Goal: Task Accomplishment & Management: Complete application form

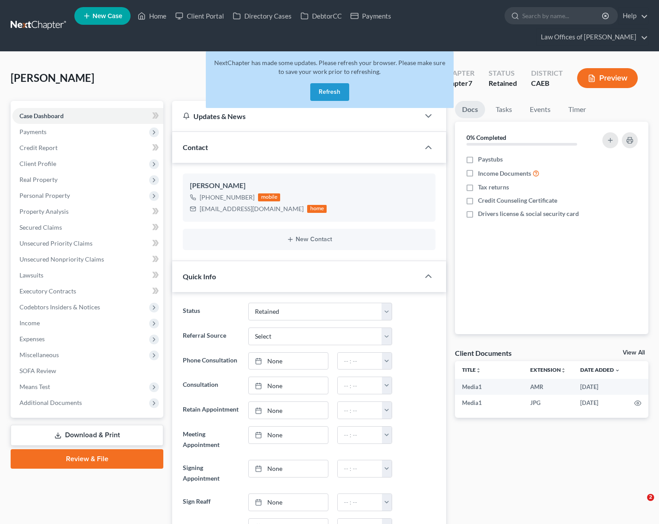
select select "14"
select select "0"
click at [328, 83] on button "Refresh" at bounding box center [329, 92] width 39 height 18
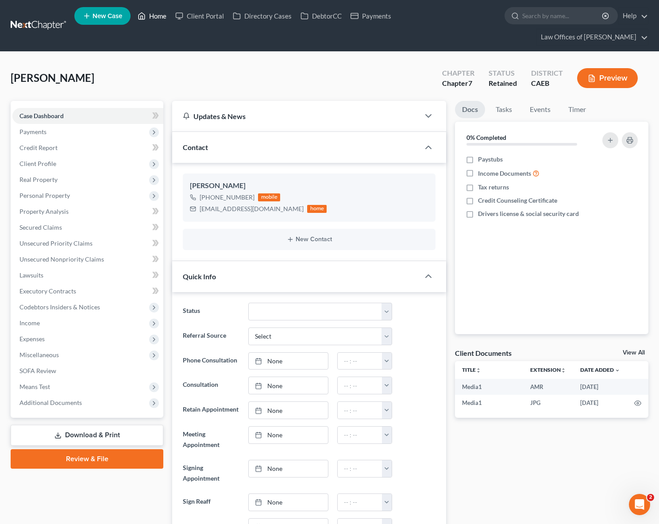
click at [157, 19] on link "Home" at bounding box center [152, 16] width 38 height 16
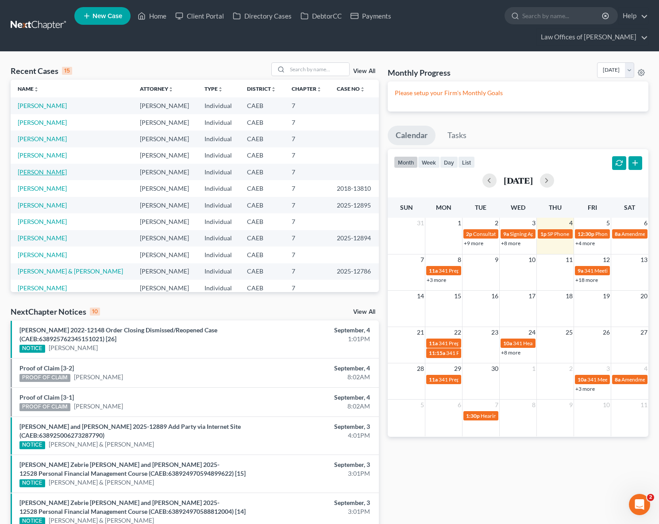
click at [42, 168] on link "[PERSON_NAME]" at bounding box center [42, 172] width 49 height 8
select select "6"
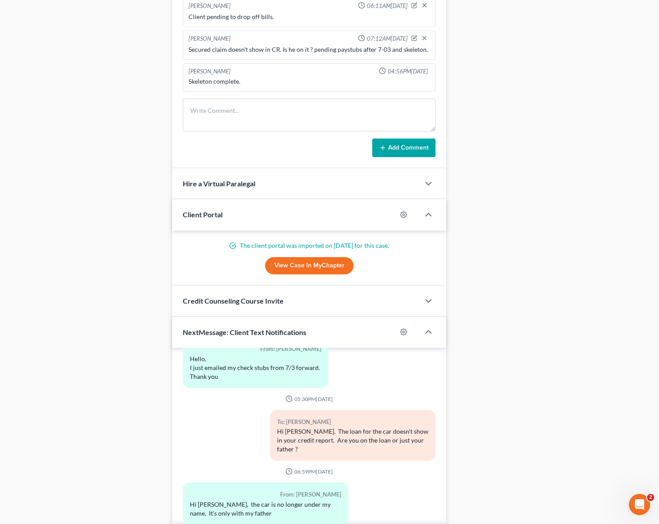
scroll to position [830, 0]
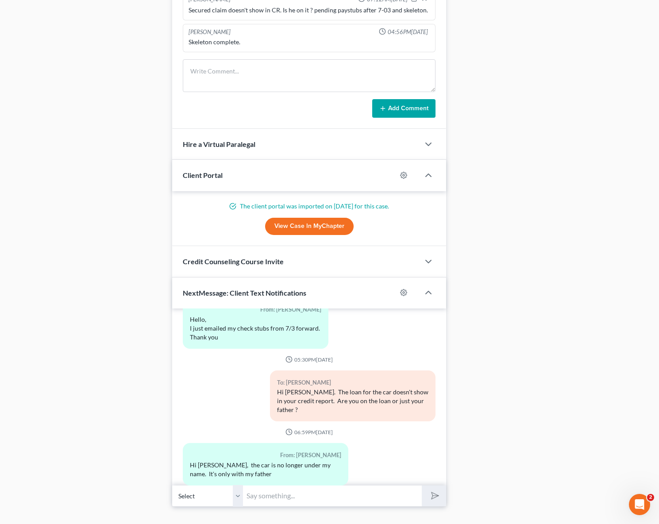
click at [269, 485] on input "text" at bounding box center [332, 496] width 179 height 22
type input "No wonder."
click at [422, 485] on button "submit" at bounding box center [434, 495] width 24 height 21
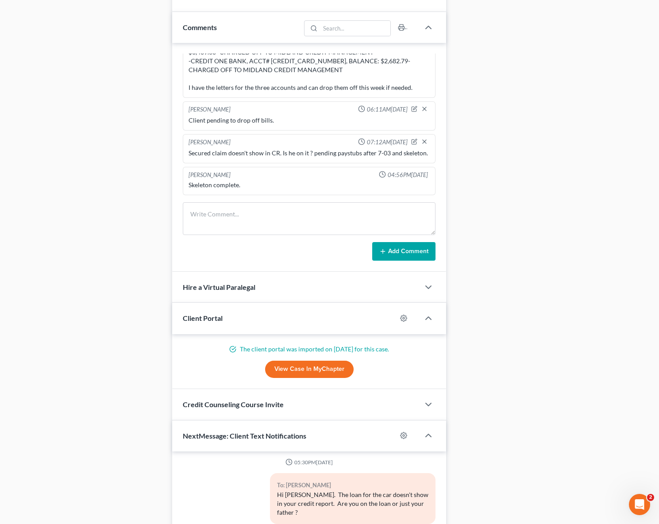
scroll to position [662, 0]
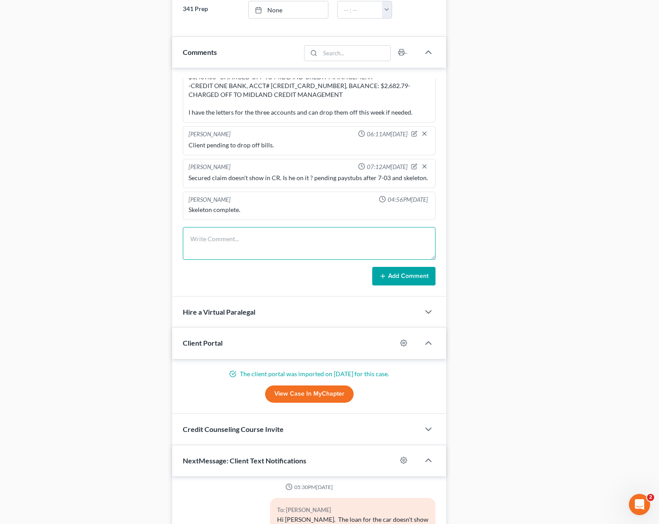
click at [206, 230] on textarea at bounding box center [309, 243] width 253 height 33
type textarea "Client said the car is just in his father's name."
click at [408, 267] on button "Add Comment" at bounding box center [403, 276] width 63 height 19
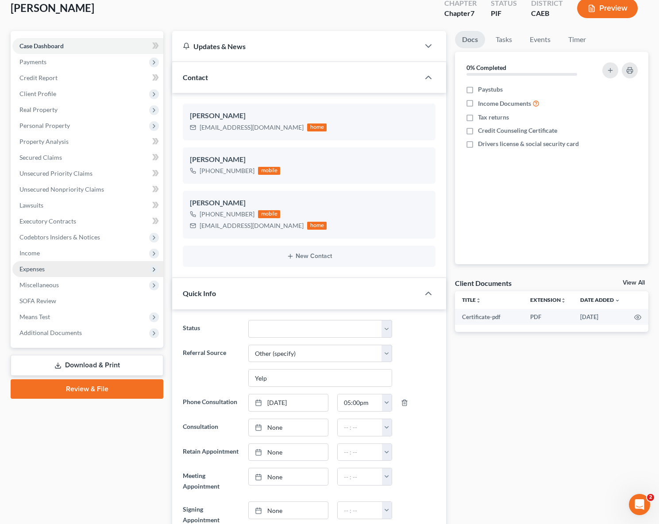
scroll to position [69, 0]
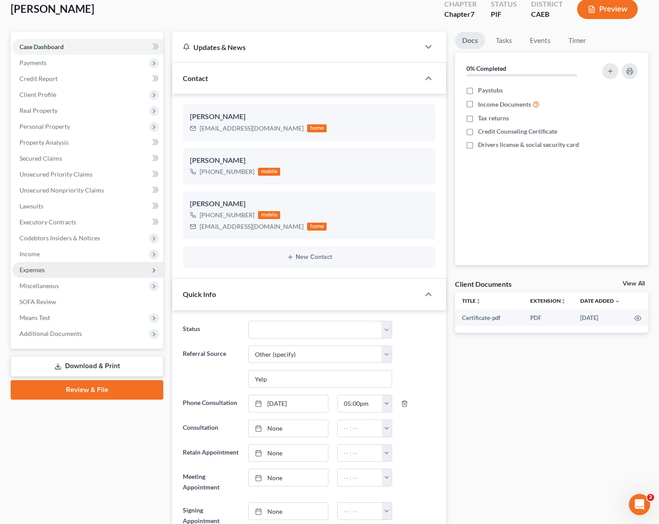
click at [59, 262] on span "Expenses" at bounding box center [87, 270] width 151 height 16
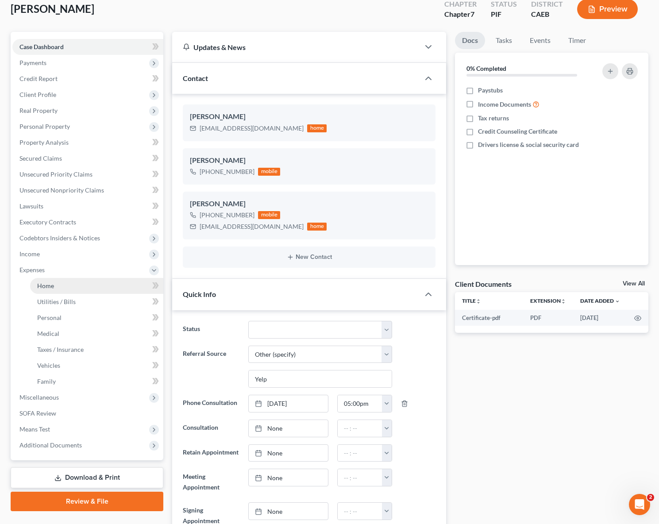
click at [77, 278] on link "Home" at bounding box center [96, 286] width 133 height 16
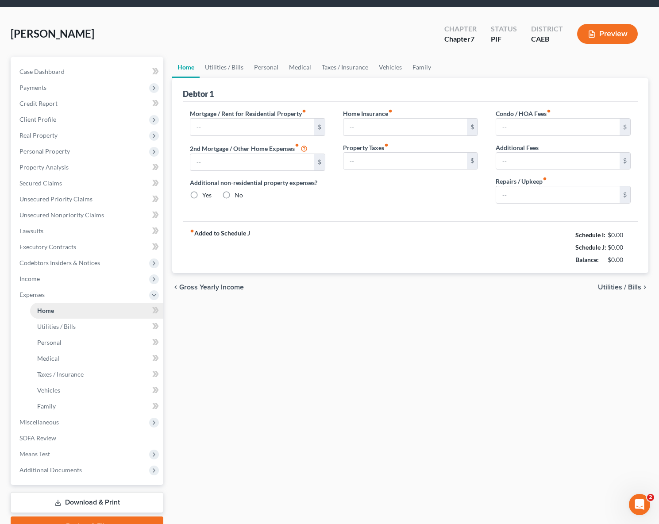
type input "900.00"
type input "0.00"
radio input "true"
type input "0.00"
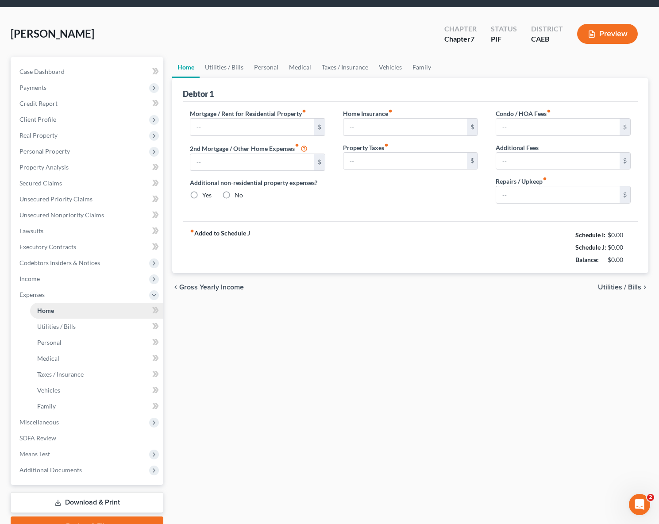
type input "0.00"
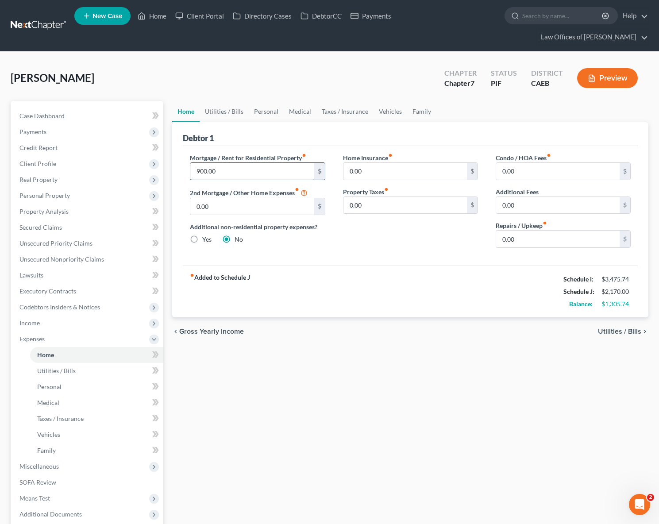
click at [229, 163] on input "900.00" at bounding box center [251, 171] width 123 height 17
drag, startPoint x: 233, startPoint y: 157, endPoint x: 199, endPoint y: 155, distance: 34.6
click at [199, 163] on input "1,500." at bounding box center [251, 171] width 123 height 17
drag, startPoint x: 230, startPoint y: 157, endPoint x: 462, endPoint y: 134, distance: 233.0
click at [184, 153] on div "Mortgage / Rent for Residential Property fiber_manual_record 1,500. $ 2nd Mortg…" at bounding box center [257, 204] width 153 height 102
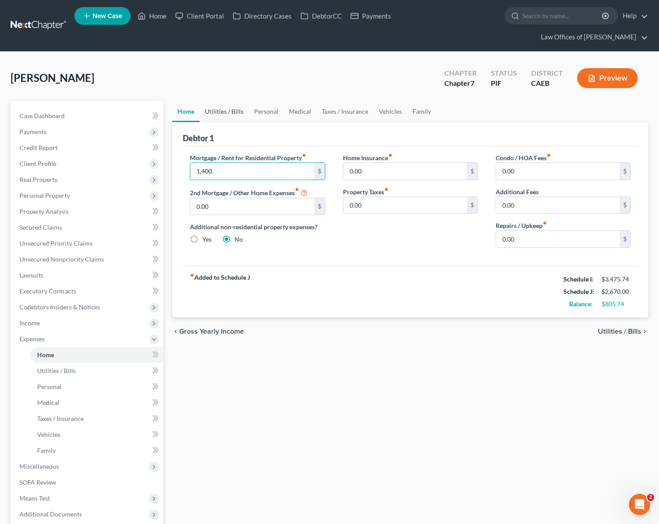
type input "1,400."
click at [227, 101] on link "Utilities / Bills" at bounding box center [224, 111] width 49 height 21
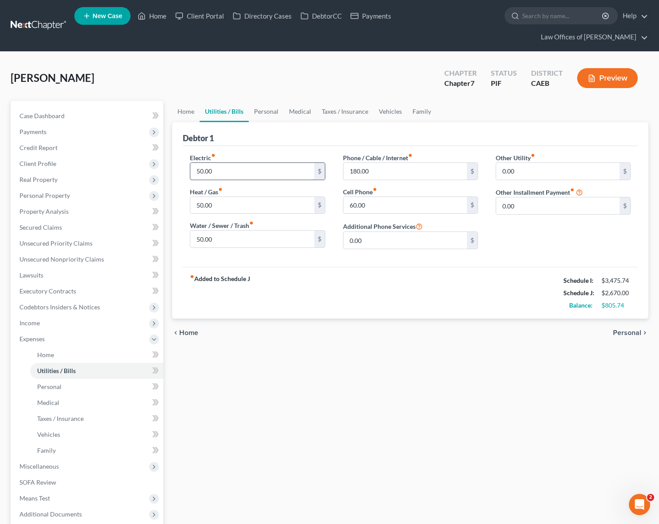
click at [194, 163] on input "50.00" at bounding box center [251, 171] width 123 height 17
type input "175"
type input "95"
type input "60"
click at [269, 101] on link "Personal" at bounding box center [266, 111] width 35 height 21
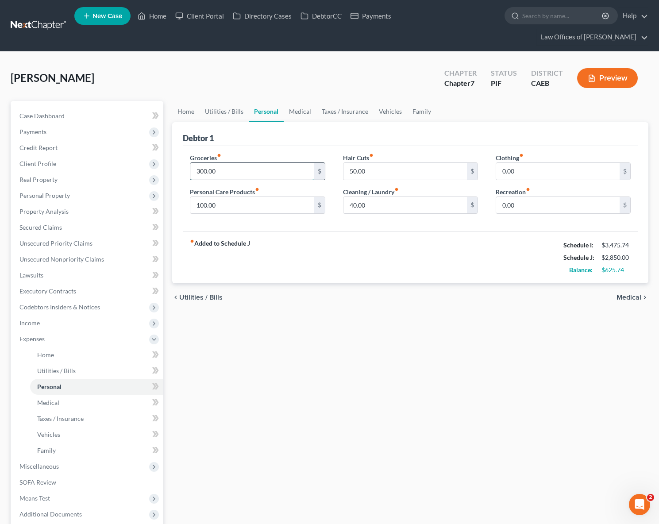
click at [234, 163] on input "300.00" at bounding box center [251, 171] width 123 height 17
type input "400."
click at [499, 197] on input "0.00" at bounding box center [557, 205] width 123 height 17
type input "100.00"
click at [297, 101] on link "Medical" at bounding box center [300, 111] width 33 height 21
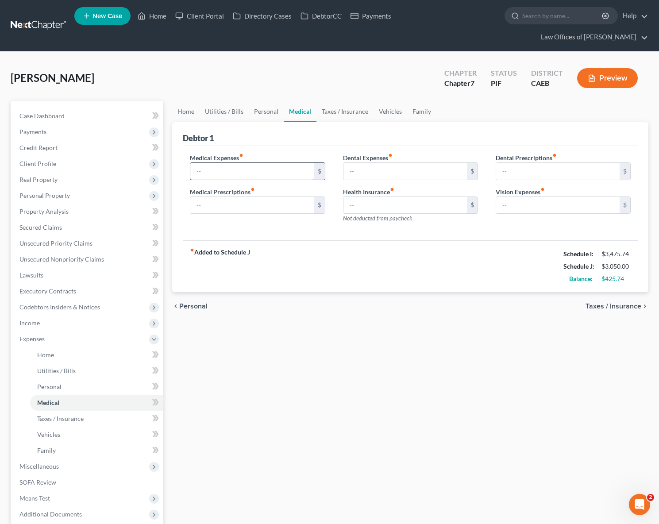
click at [229, 163] on input "text" at bounding box center [251, 171] width 123 height 17
type input "50"
click at [377, 101] on link "Vehicles" at bounding box center [390, 111] width 34 height 21
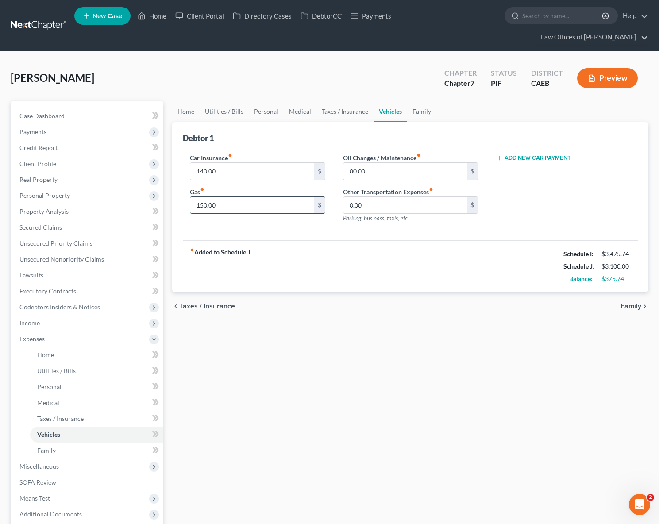
click at [228, 197] on input "150.00" at bounding box center [251, 205] width 123 height 17
type input "300."
click at [72, 108] on link "Case Dashboard" at bounding box center [87, 116] width 151 height 16
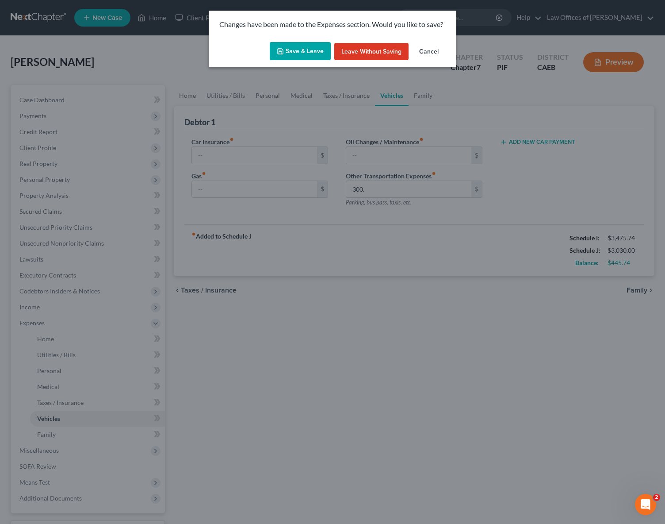
click at [296, 47] on button "Save & Leave" at bounding box center [300, 51] width 61 height 19
type input "300.00"
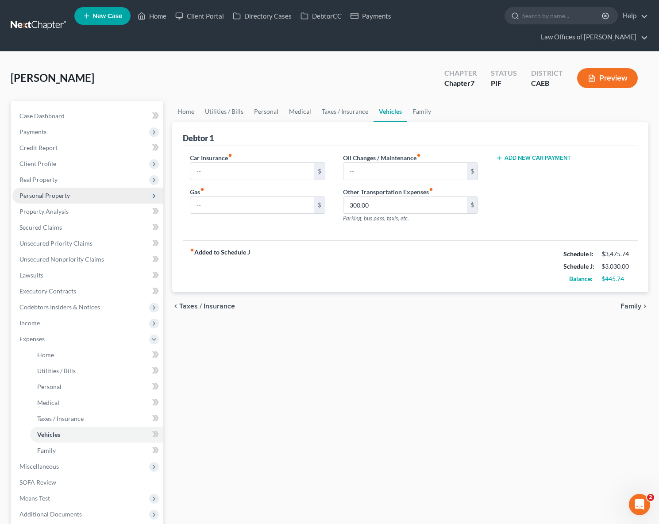
select select "6"
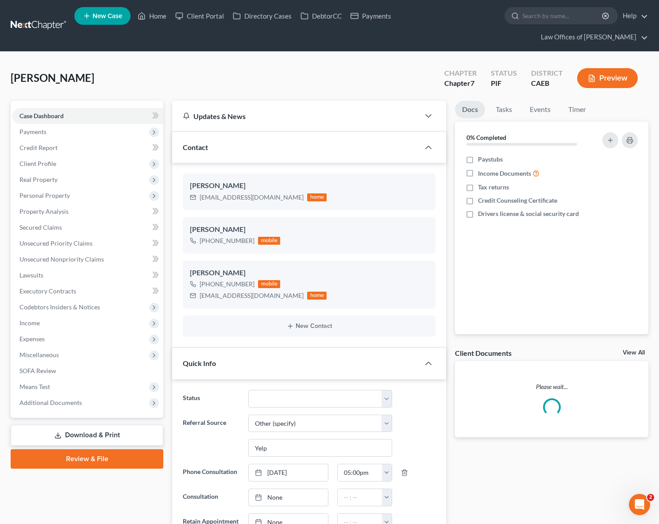
click at [52, 112] on span "Case Dashboard" at bounding box center [41, 116] width 44 height 8
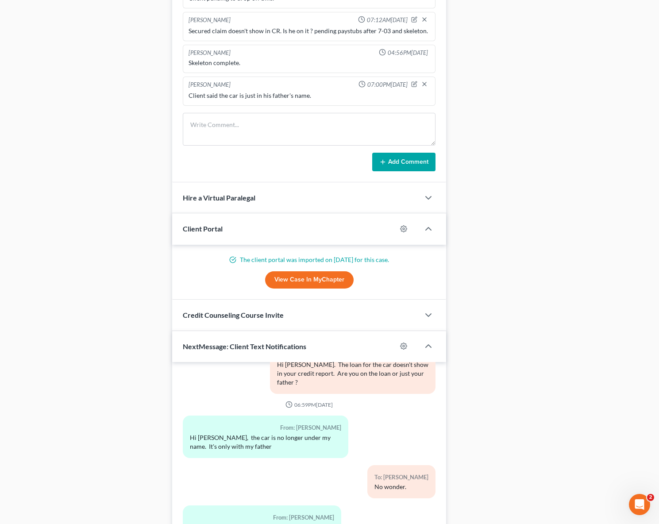
scroll to position [830, 0]
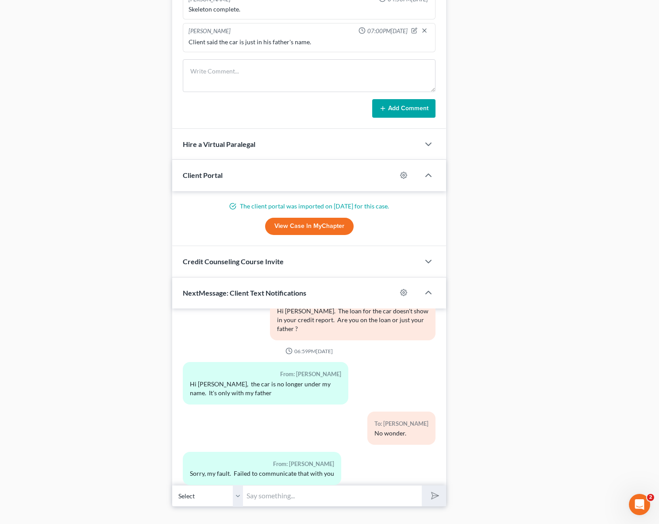
click at [282, 485] on input "text" at bounding box center [332, 496] width 179 height 22
type input "No problem. So you don't have any vehicle under your name, right ? any motorcyc…"
click at [422, 485] on button "submit" at bounding box center [434, 495] width 24 height 21
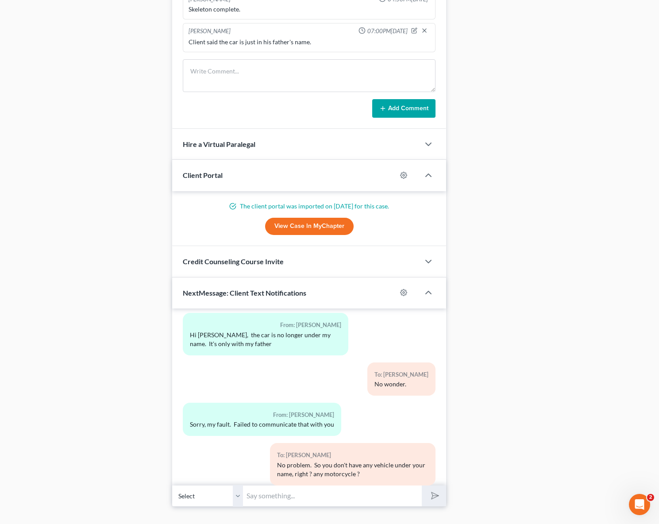
scroll to position [1629, 0]
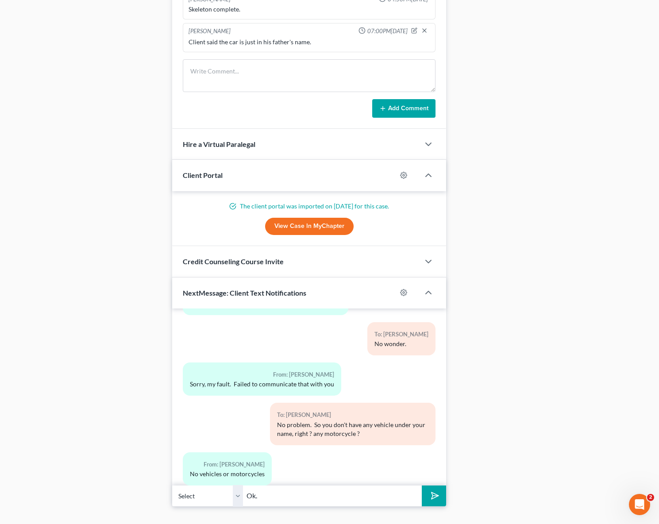
type input "Ok."
click at [422, 485] on button "submit" at bounding box center [434, 495] width 24 height 21
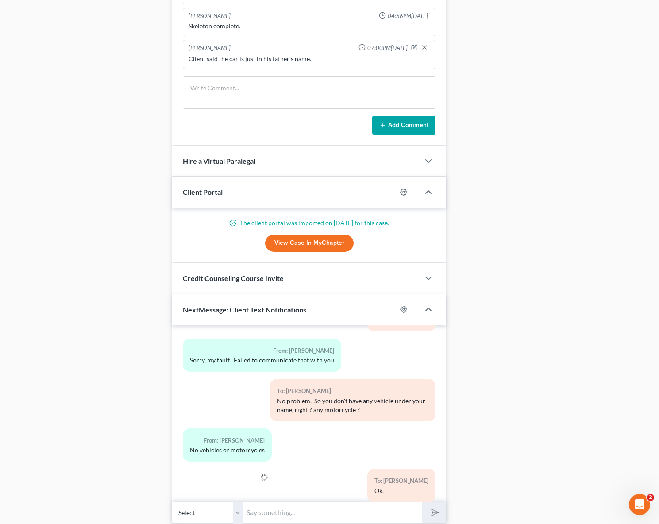
scroll to position [800, 0]
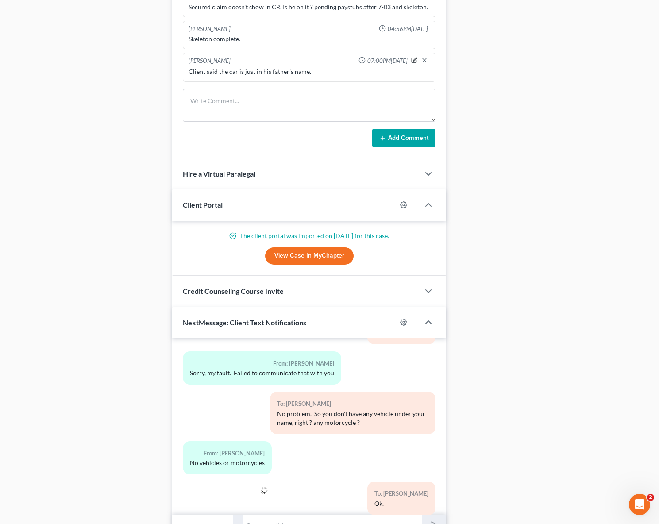
click at [413, 58] on icon "button" at bounding box center [415, 60] width 4 height 4
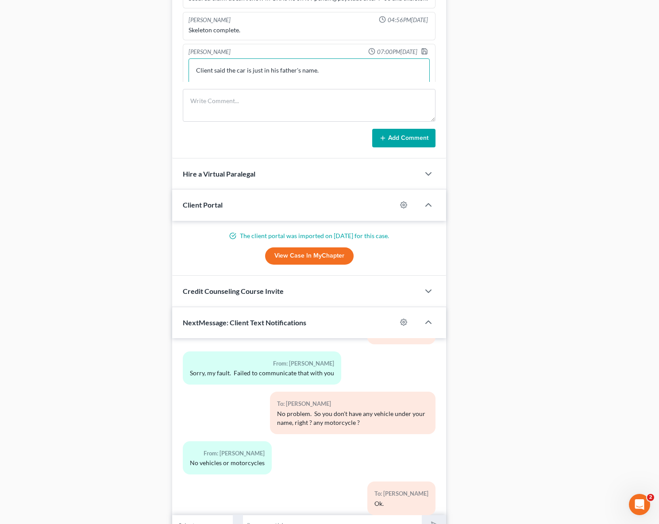
click at [345, 62] on textarea "Client said the car is just in his father's name." at bounding box center [308, 74] width 241 height 33
type textarea "Client said the car is just in his father's name. No cars at all."
click at [423, 48] on polyline "button" at bounding box center [424, 48] width 2 height 1
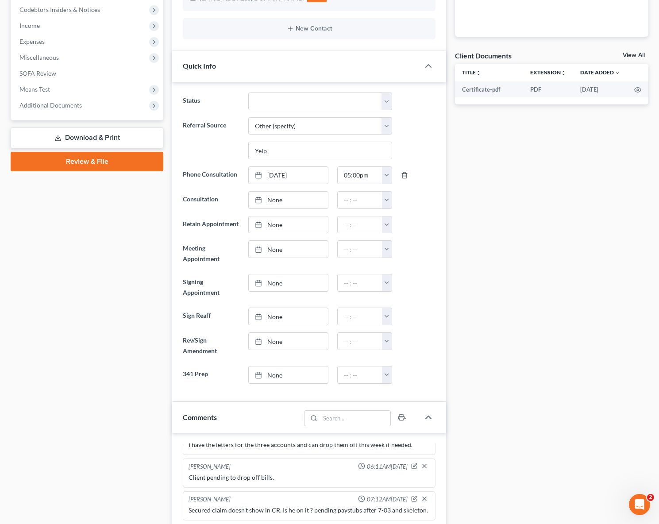
scroll to position [0, 0]
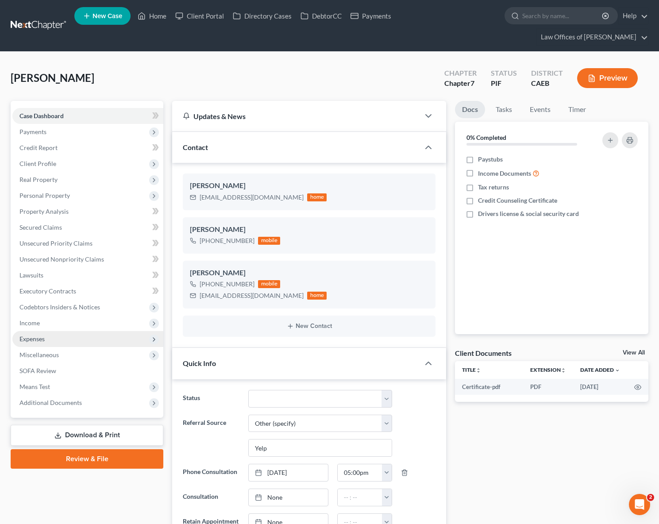
click at [45, 335] on span "Expenses" at bounding box center [31, 339] width 25 height 8
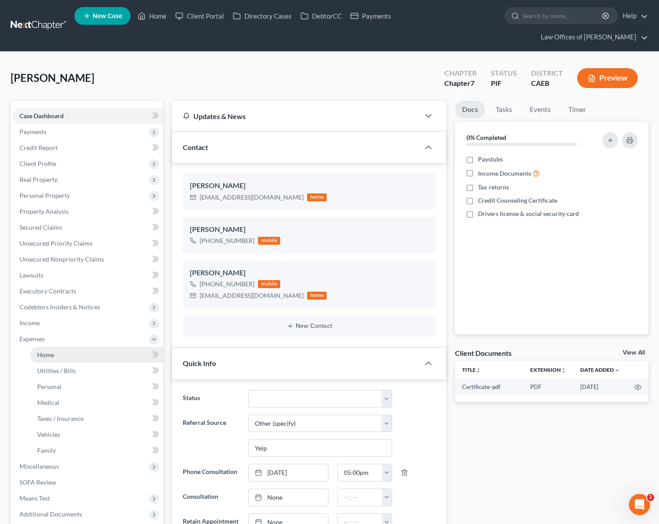
click at [51, 351] on span "Home" at bounding box center [45, 355] width 17 height 8
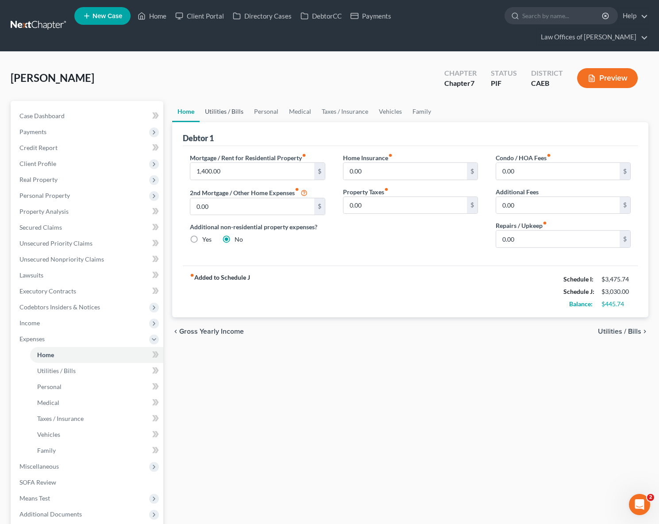
click at [226, 101] on link "Utilities / Bills" at bounding box center [224, 111] width 49 height 21
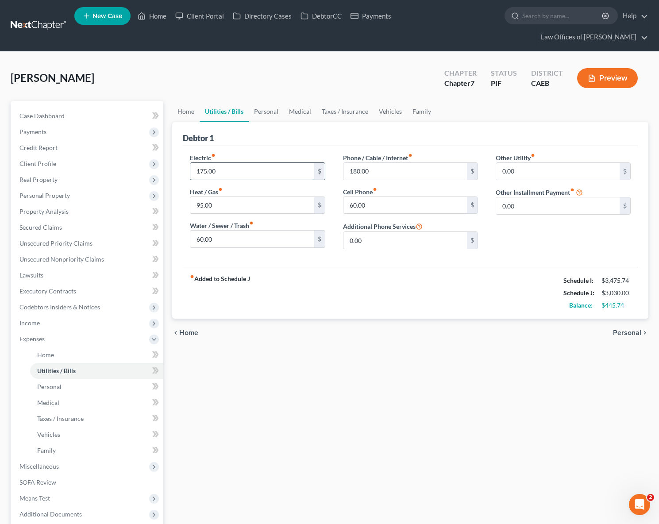
click at [234, 163] on input "175.00" at bounding box center [251, 171] width 123 height 17
type input "275"
click at [553, 234] on div "Other Utility fiber_manual_record 0.00 $ Other Installment Payment fiber_manual…" at bounding box center [563, 204] width 153 height 103
click at [263, 101] on link "Personal" at bounding box center [266, 111] width 35 height 21
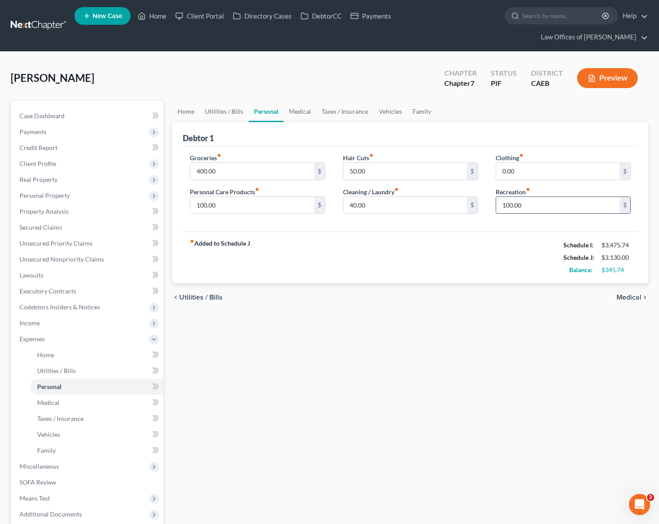
click at [542, 197] on input "100.00" at bounding box center [557, 205] width 123 height 17
type input "200."
click at [525, 163] on input "0.00" at bounding box center [557, 171] width 123 height 17
click at [400, 197] on input "40.00" at bounding box center [404, 205] width 123 height 17
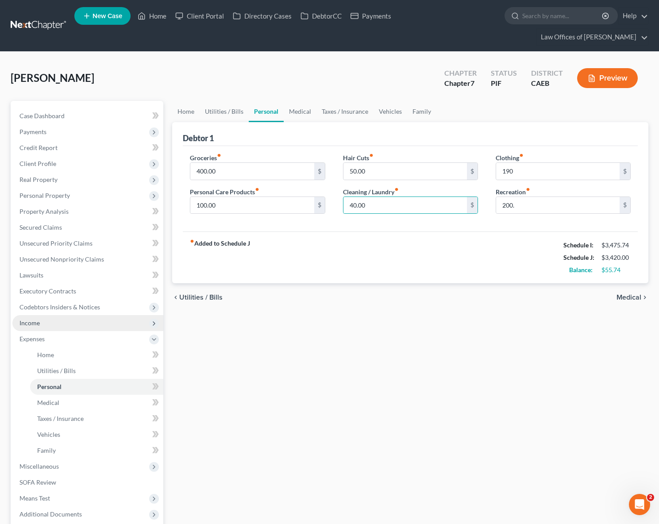
click at [53, 315] on span "Income" at bounding box center [87, 323] width 151 height 16
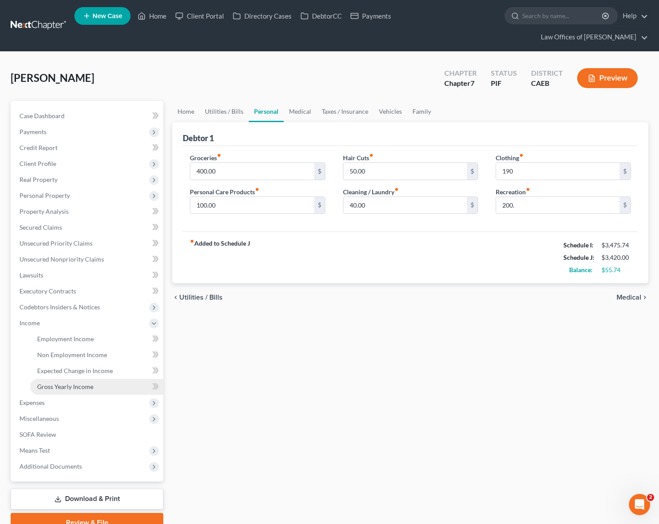
click at [86, 383] on span "Gross Yearly Income" at bounding box center [65, 387] width 56 height 8
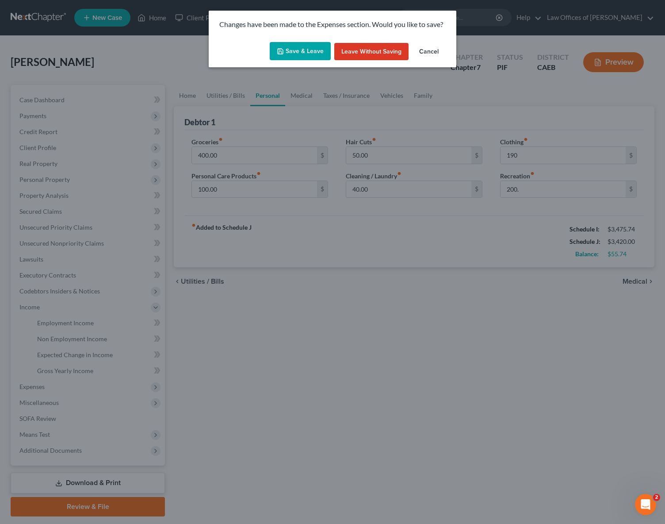
click at [312, 47] on button "Save & Leave" at bounding box center [300, 51] width 61 height 19
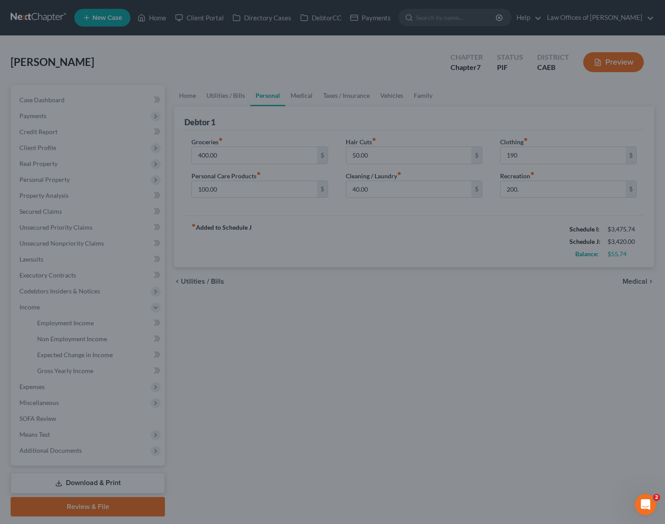
type input "190.00"
type input "200.00"
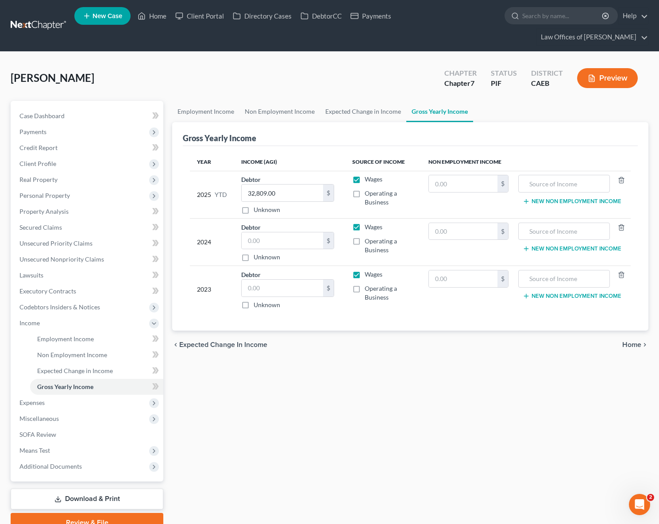
click at [115, 19] on span "New Case" at bounding box center [107, 16] width 30 height 7
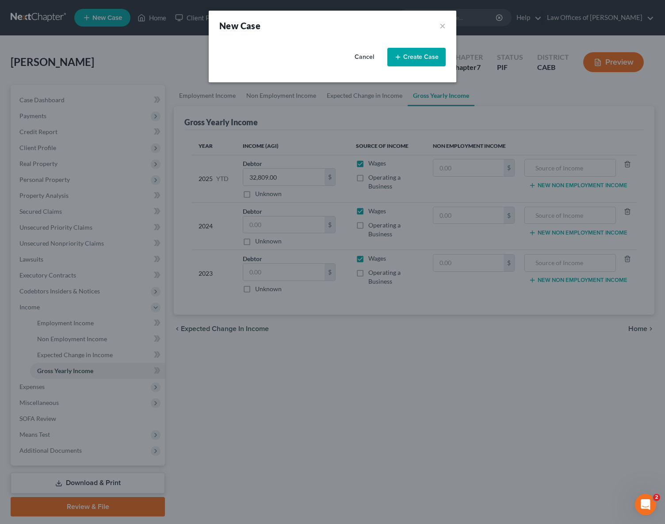
select select "8"
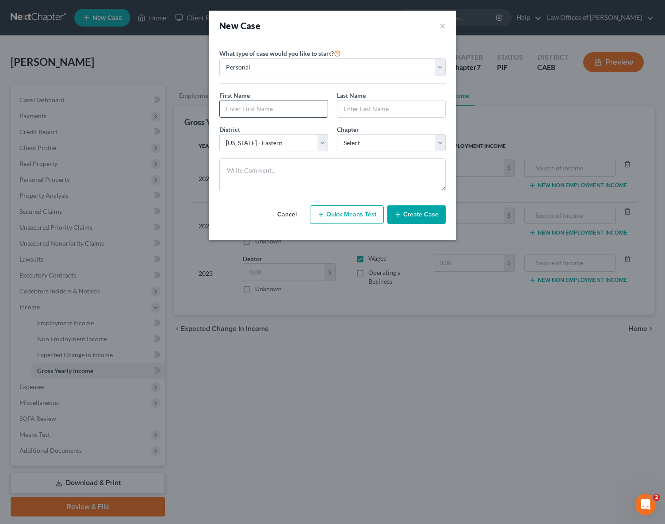
click at [260, 110] on input "text" at bounding box center [274, 108] width 108 height 17
type input "German"
type input "Tabuada"
click at [437, 142] on select "Select 7 11 12 13" at bounding box center [391, 143] width 109 height 18
select select "0"
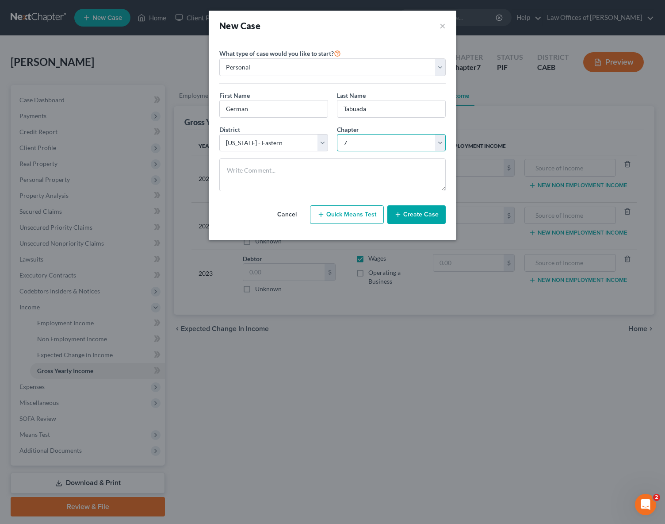
click at [337, 134] on select "Select 7 11 12 13" at bounding box center [391, 143] width 109 height 18
click at [411, 218] on button "Create Case" at bounding box center [416, 214] width 58 height 19
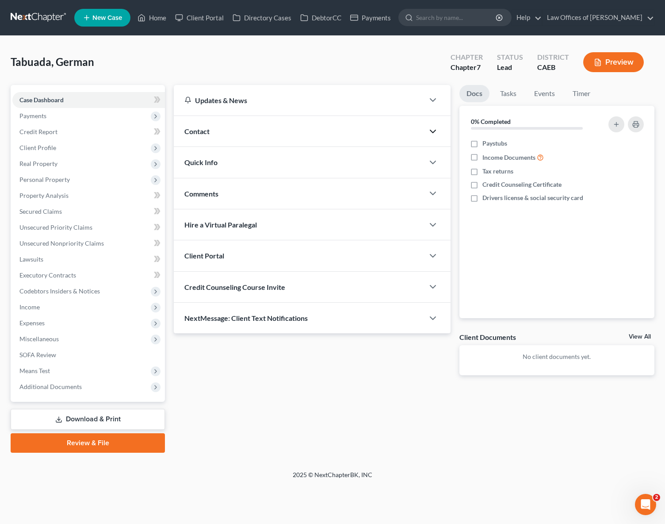
click at [430, 130] on polyline "button" at bounding box center [432, 131] width 5 height 3
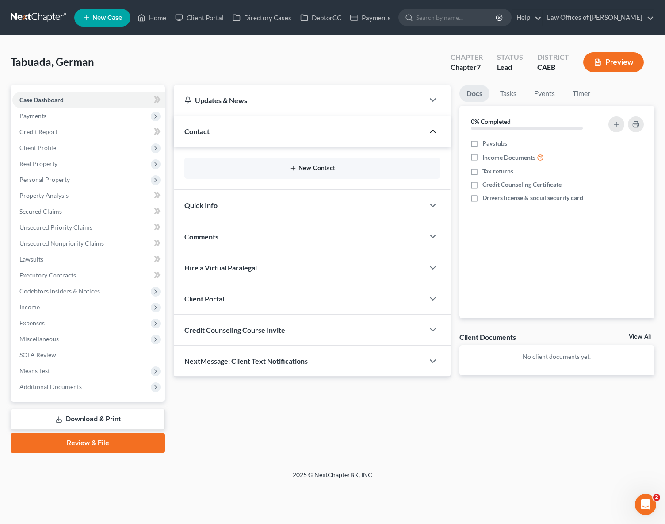
click at [333, 166] on button "New Contact" at bounding box center [313, 168] width 242 height 7
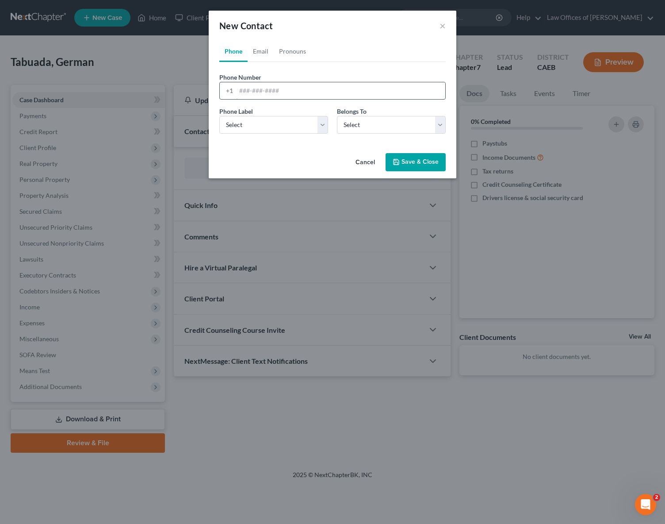
click at [301, 92] on input "tel" at bounding box center [340, 90] width 209 height 17
type input "6618896171"
click at [325, 126] on select "Select Mobile Home Work Other" at bounding box center [273, 125] width 109 height 18
select select "0"
click at [219, 116] on select "Select Mobile Home Work Other" at bounding box center [273, 125] width 109 height 18
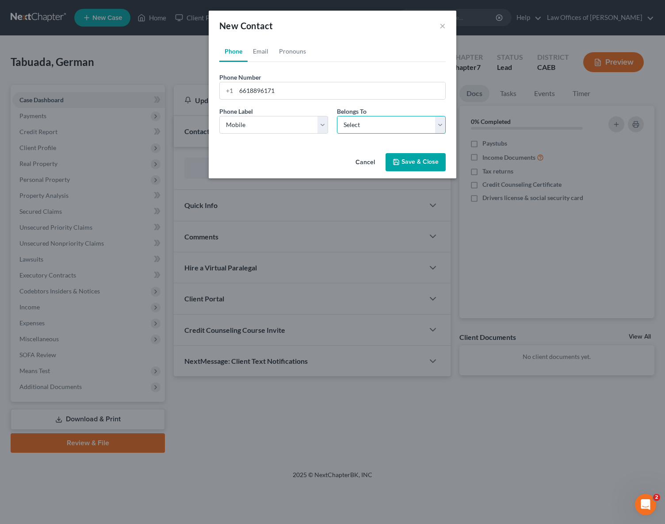
click at [437, 125] on select "Select Client Other" at bounding box center [391, 125] width 109 height 18
select select "0"
click at [337, 116] on select "Select Client Other" at bounding box center [391, 125] width 109 height 18
click at [416, 165] on button "Save & Close" at bounding box center [416, 162] width 60 height 19
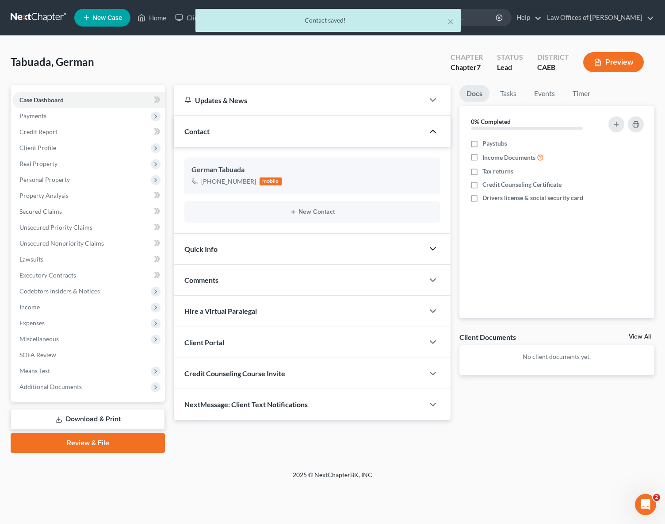
click at [434, 246] on icon "button" at bounding box center [433, 248] width 11 height 11
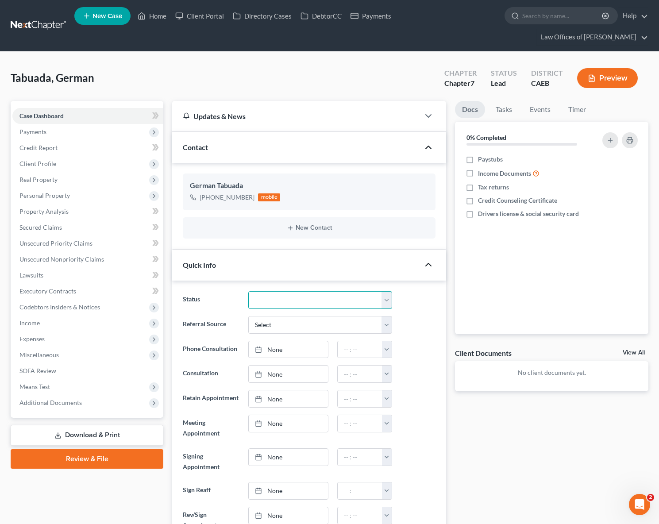
click at [386, 291] on select "Cancelled/Refund Closed Consultation Declined Discharged Filed Income Check In …" at bounding box center [320, 300] width 144 height 18
select select "10"
click at [248, 291] on select "Cancelled/Refund Closed Consultation Declined Discharged Filed Income Check In …" at bounding box center [320, 300] width 144 height 18
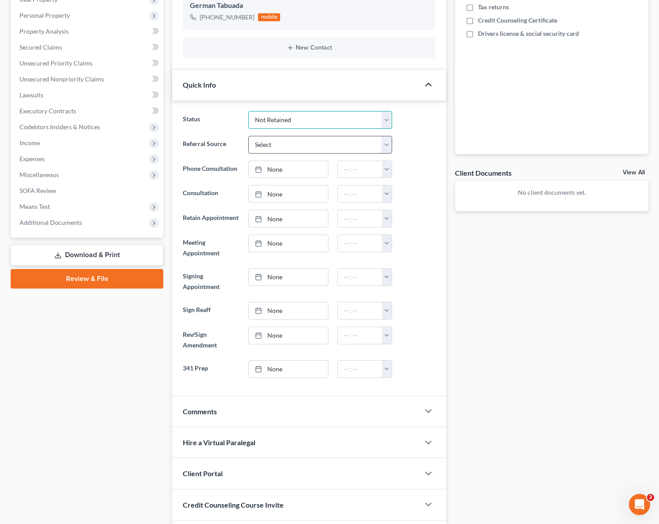
scroll to position [225, 0]
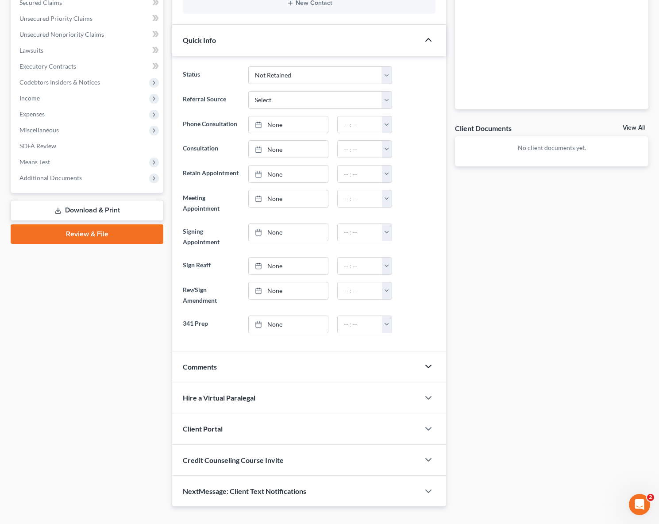
click at [430, 365] on polyline "button" at bounding box center [428, 366] width 5 height 3
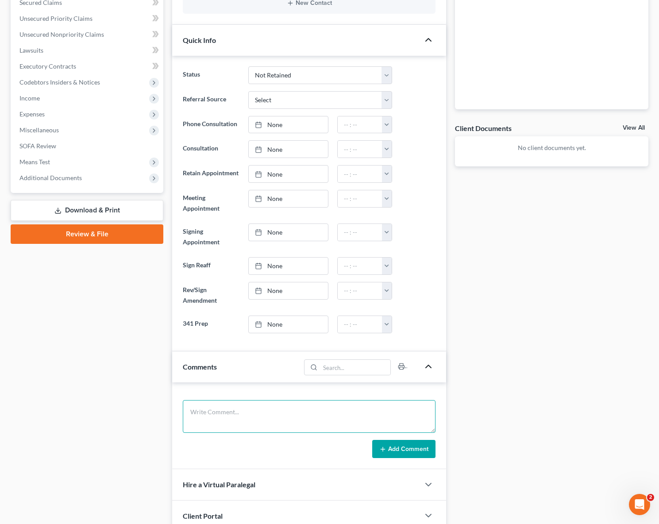
click at [296, 400] on textarea at bounding box center [309, 416] width 253 height 33
type textarea "Mother calls me to my cell phone. Client has an accident, just insurance chargi…"
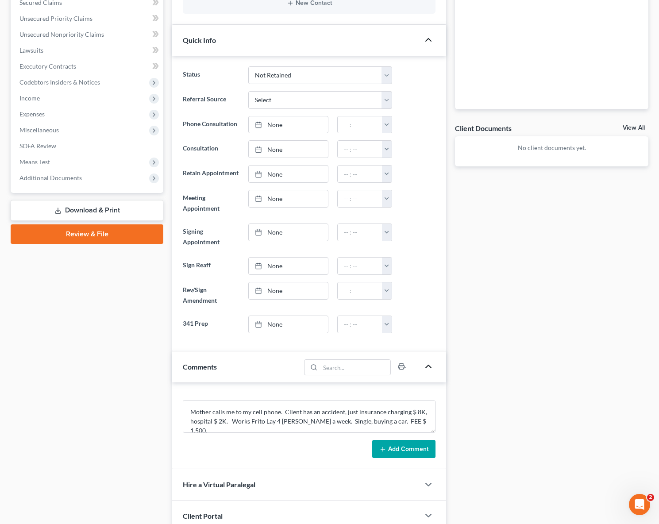
click at [404, 440] on button "Add Comment" at bounding box center [403, 449] width 63 height 19
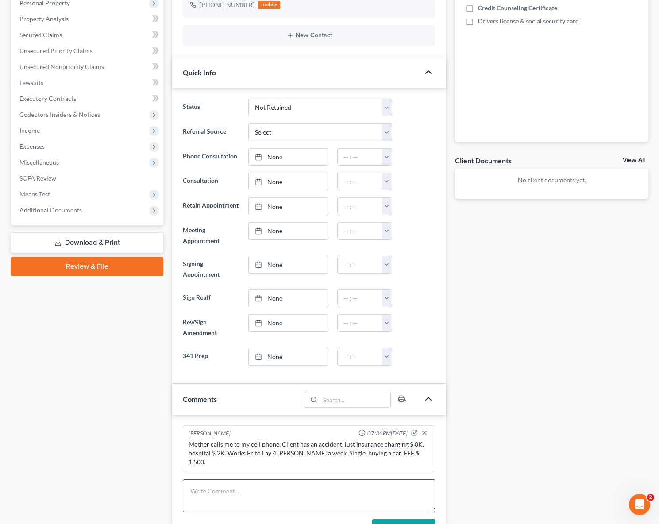
scroll to position [350, 0]
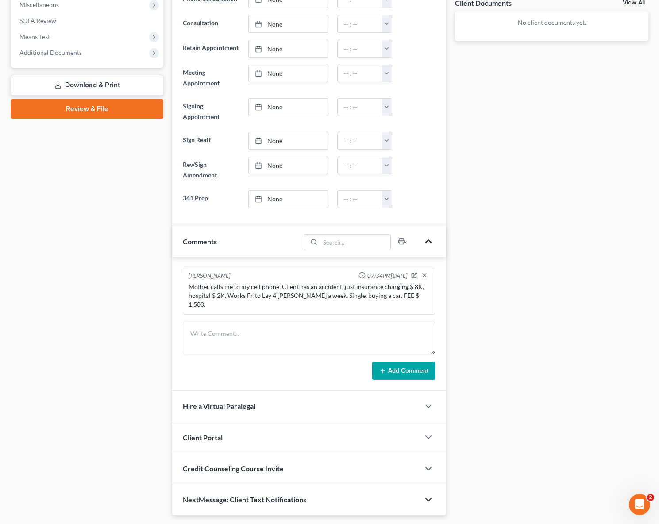
click at [429, 494] on icon "button" at bounding box center [428, 499] width 11 height 11
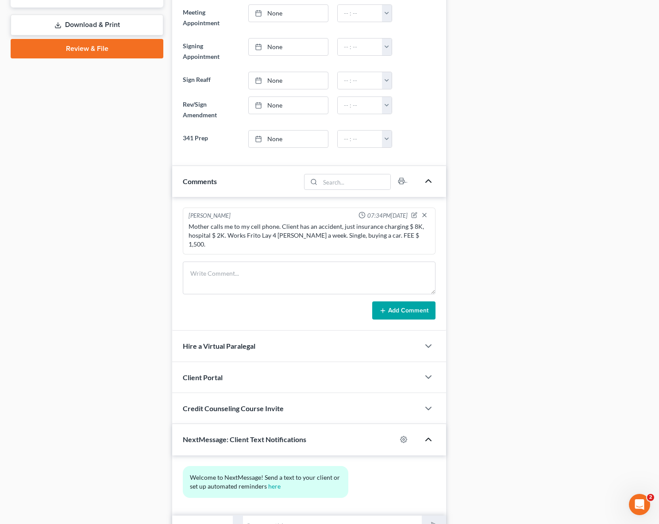
scroll to position [431, 0]
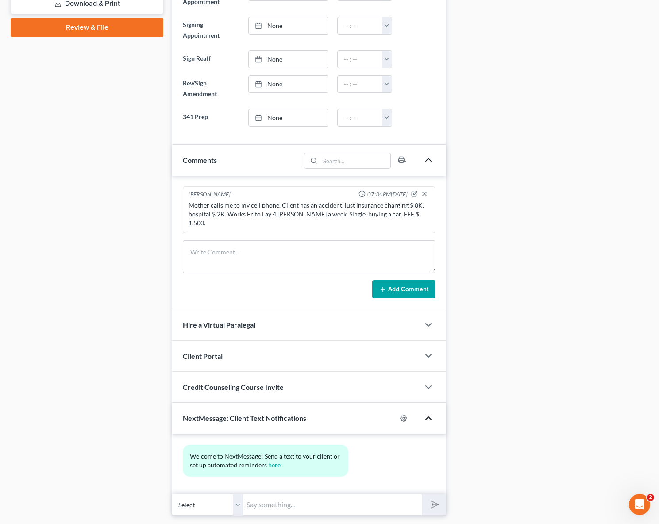
click at [296, 494] on input "text" at bounding box center [332, 505] width 179 height 22
type input "Hola."
click at [422, 494] on button "submit" at bounding box center [434, 504] width 24 height 21
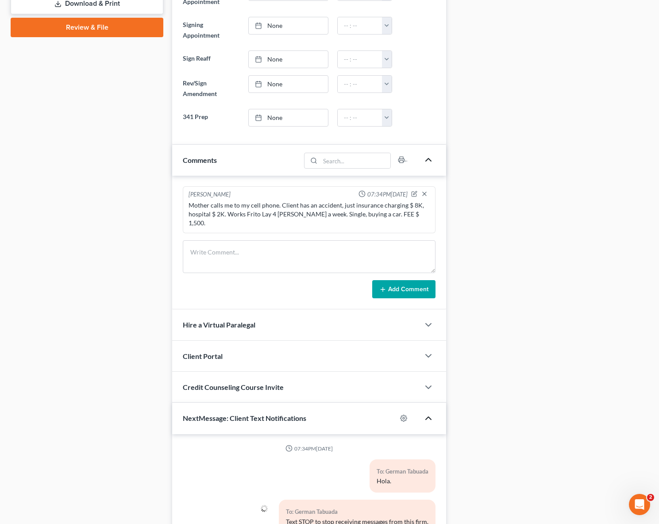
click at [244, 464] on div "To: German [PERSON_NAME]." at bounding box center [308, 479] width 261 height 40
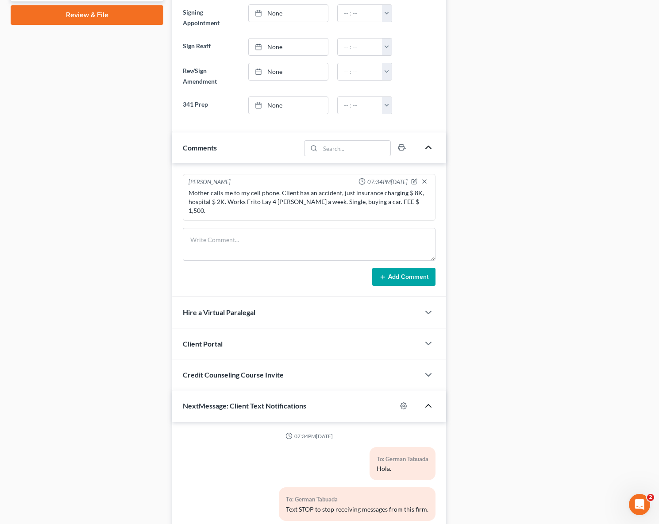
scroll to position [444, 0]
click at [414, 178] on icon "button" at bounding box center [415, 180] width 4 height 4
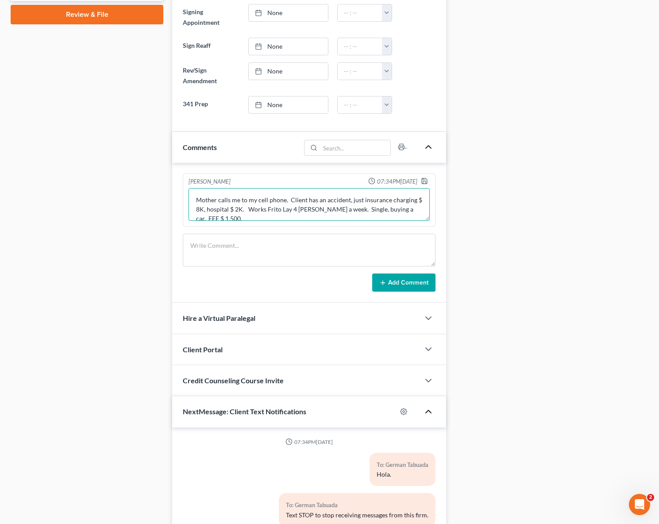
click at [355, 188] on textarea "Mother calls me to my cell phone. Client has an accident, just insurance chargi…" at bounding box center [308, 204] width 241 height 33
type textarea "Mother calls me to my cell phone. Client has an accident, no DUI. just insuranc…"
click at [423, 177] on icon "button" at bounding box center [424, 180] width 7 height 7
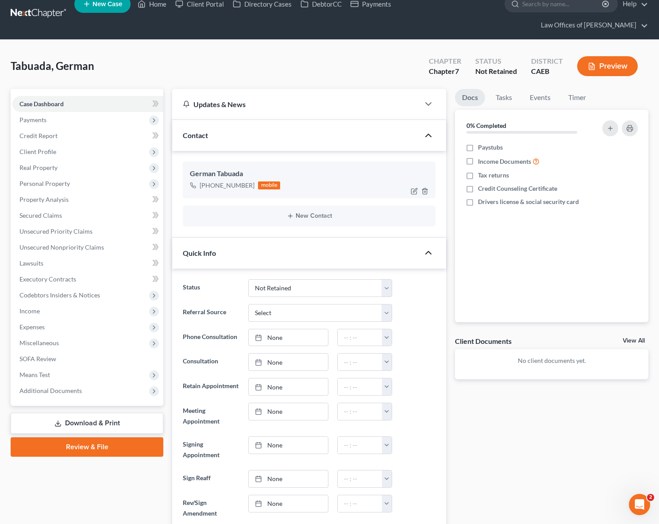
scroll to position [0, 0]
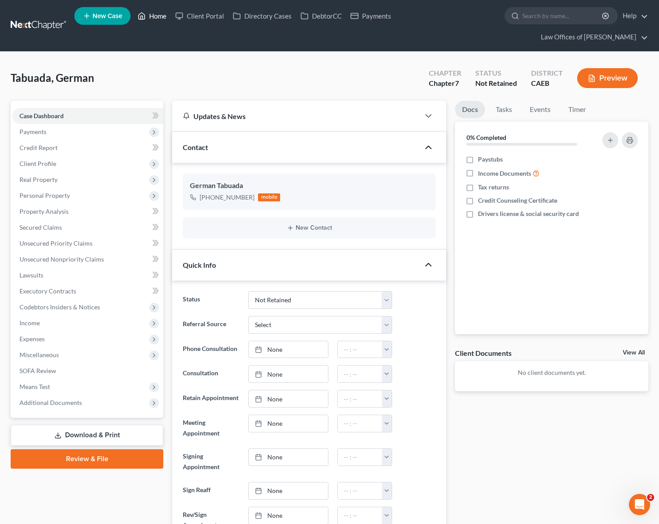
click at [156, 14] on link "Home" at bounding box center [152, 16] width 38 height 16
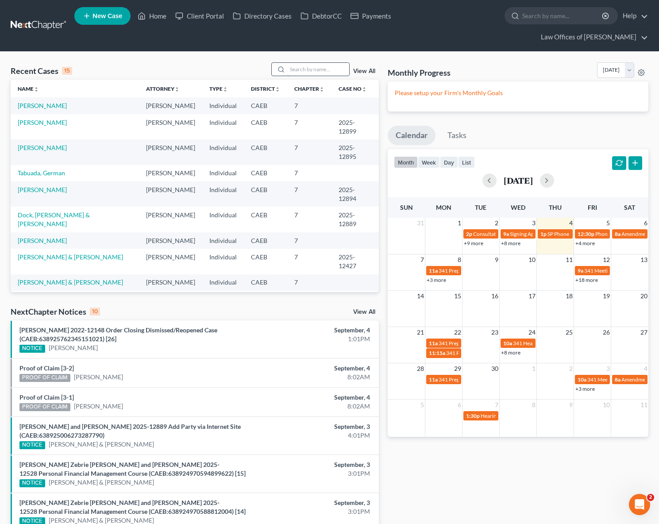
click at [299, 63] on input "search" at bounding box center [318, 69] width 62 height 13
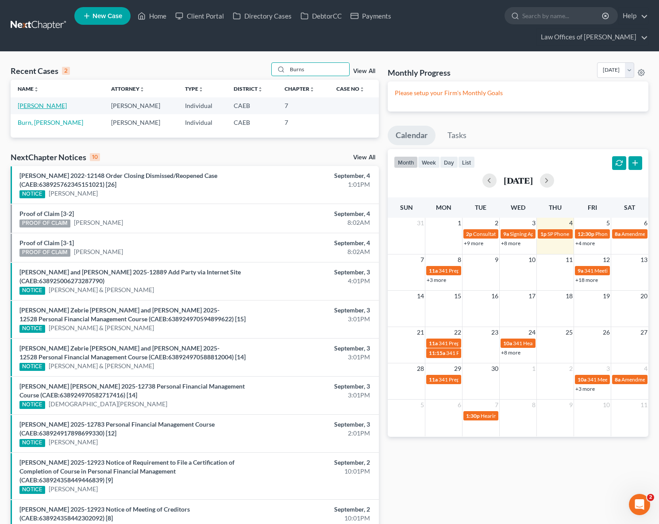
type input "Burns"
click at [50, 102] on link "[PERSON_NAME]" at bounding box center [42, 106] width 49 height 8
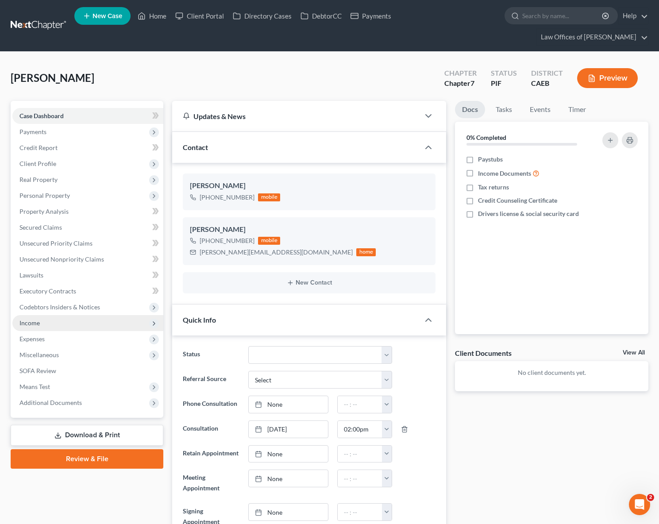
click at [49, 315] on span "Income" at bounding box center [87, 323] width 151 height 16
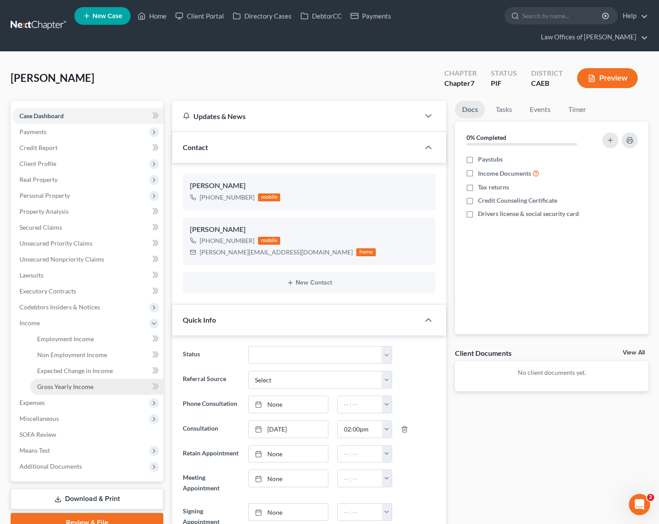
click at [77, 383] on span "Gross Yearly Income" at bounding box center [65, 387] width 56 height 8
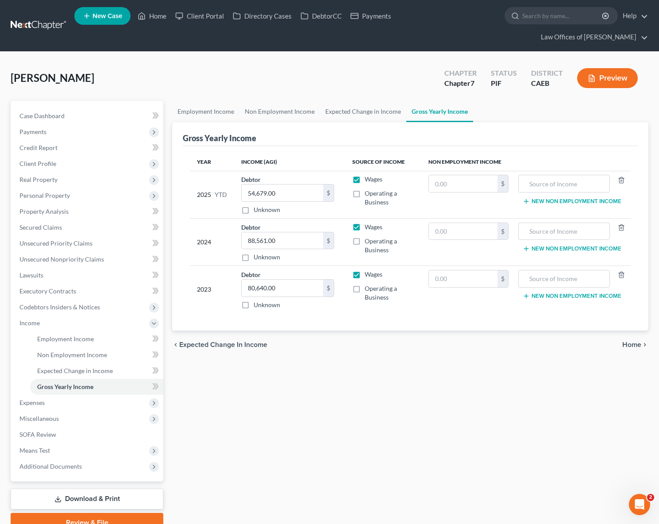
click at [119, 488] on link "Download & Print" at bounding box center [87, 498] width 153 height 21
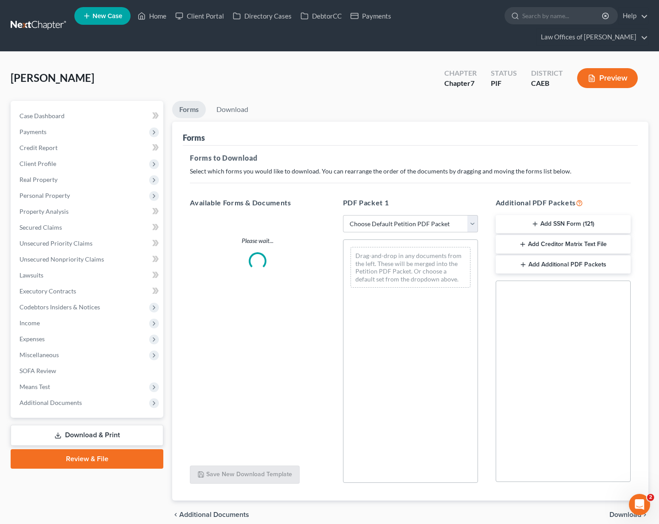
click at [119, 478] on div "Case Dashboard Payments Invoices Payments Payments Credit Report Client Profile" at bounding box center [86, 315] width 161 height 428
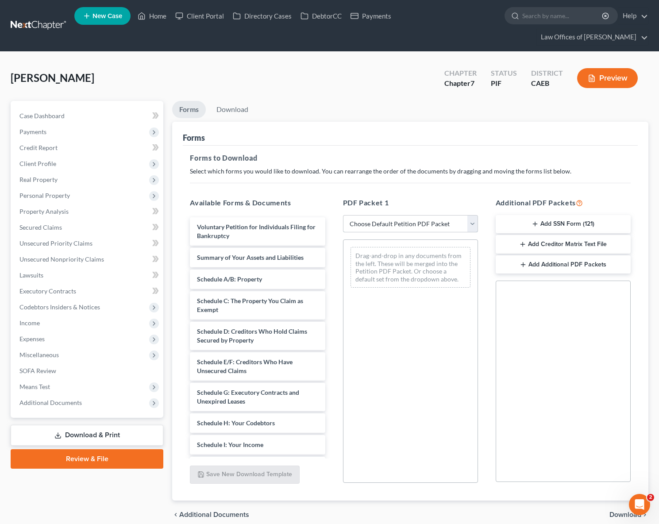
click at [469, 215] on select "Choose Default Petition PDF Packet Complete Bankruptcy Petition (all forms and …" at bounding box center [410, 224] width 135 height 18
select select "4"
click at [343, 215] on select "Choose Default Petition PDF Packet Complete Bankruptcy Petition (all forms and …" at bounding box center [410, 224] width 135 height 18
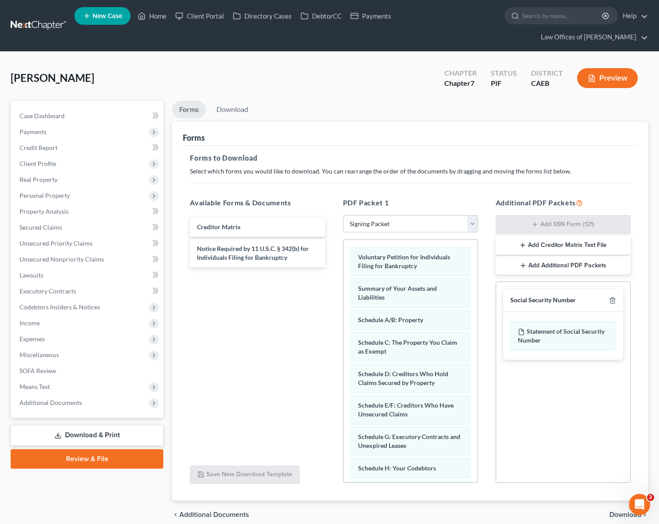
click at [616, 511] on span "Download" at bounding box center [625, 514] width 32 height 7
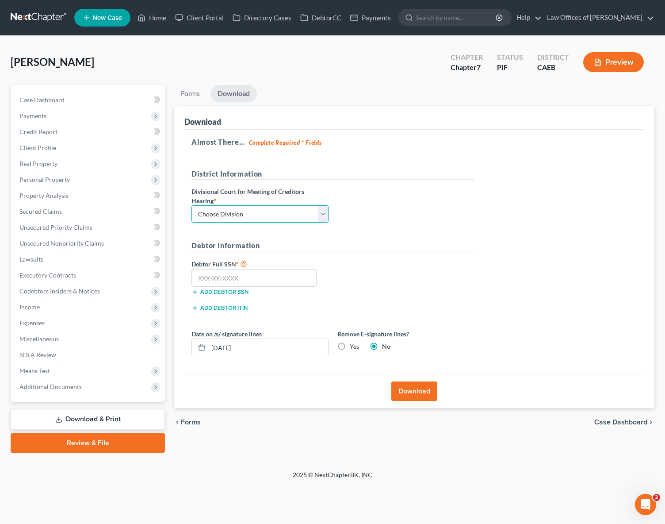
click at [321, 213] on select "Choose Division Fresno Modesto [GEOGRAPHIC_DATA]" at bounding box center [260, 214] width 137 height 18
select select "0"
click at [192, 205] on select "Choose Division Fresno Modesto [GEOGRAPHIC_DATA]" at bounding box center [260, 214] width 137 height 18
click at [276, 278] on input "text" at bounding box center [254, 278] width 125 height 18
type input "111-11-1111"
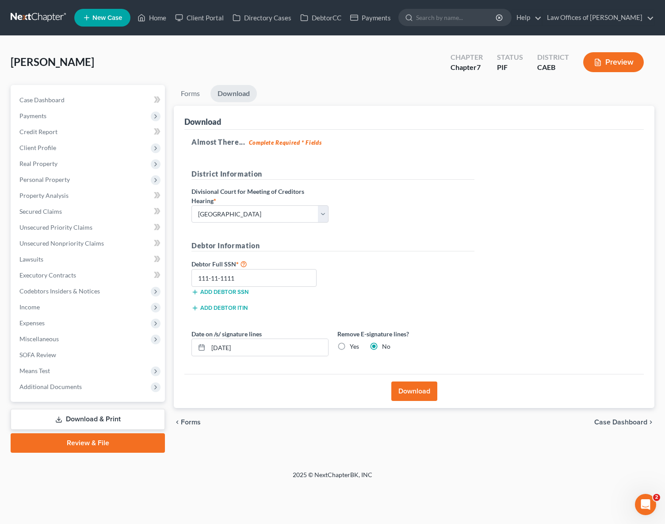
click at [425, 387] on button "Download" at bounding box center [414, 390] width 46 height 19
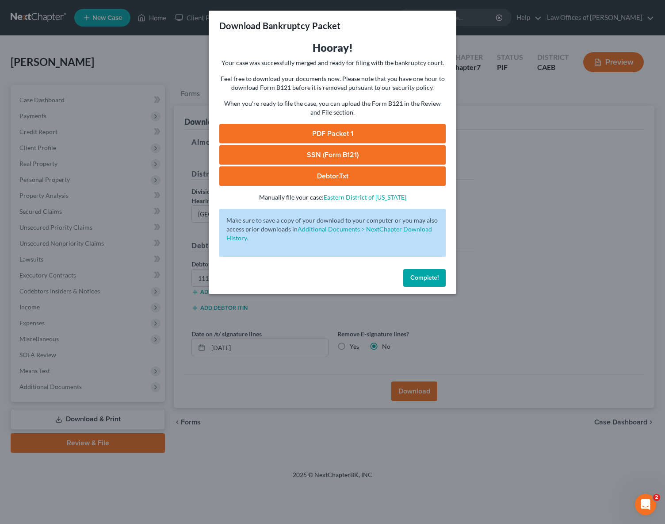
click at [361, 138] on link "PDF Packet 1" at bounding box center [332, 133] width 226 height 19
click at [434, 278] on span "Complete!" at bounding box center [425, 278] width 28 height 8
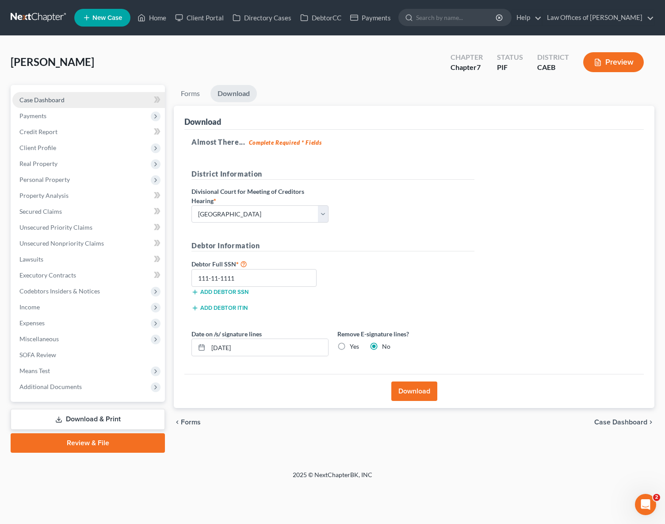
click at [35, 101] on span "Case Dashboard" at bounding box center [41, 100] width 45 height 8
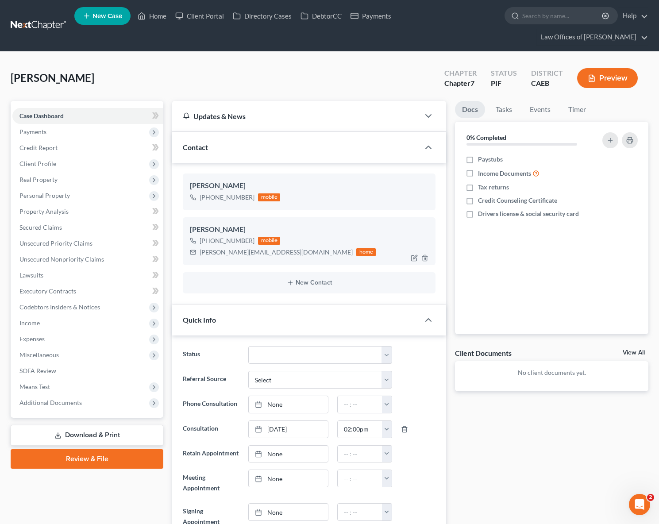
scroll to position [2398, 0]
drag, startPoint x: 197, startPoint y: 233, endPoint x: 270, endPoint y: 237, distance: 73.1
click at [262, 246] on div "[PERSON_NAME][EMAIL_ADDRESS][DOMAIN_NAME] home" at bounding box center [283, 252] width 186 height 12
drag, startPoint x: 270, startPoint y: 237, endPoint x: 264, endPoint y: 238, distance: 6.7
click at [273, 248] on div "[PERSON_NAME][EMAIL_ADDRESS][DOMAIN_NAME]" at bounding box center [276, 252] width 153 height 9
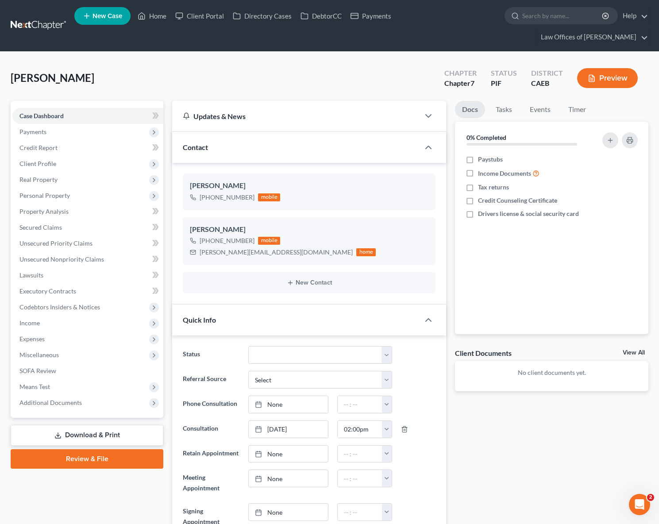
click at [253, 253] on ng-include "[PERSON_NAME] [PHONE_NUMBER] mobile [PERSON_NAME] [PHONE_NUMBER] mobile [PERSON…" at bounding box center [309, 233] width 253 height 120
drag, startPoint x: 200, startPoint y: 236, endPoint x: 288, endPoint y: 240, distance: 89.0
click at [288, 246] on div "[PERSON_NAME][EMAIL_ADDRESS][DOMAIN_NAME] home" at bounding box center [283, 252] width 186 height 12
copy div "[PERSON_NAME][EMAIL_ADDRESS][DOMAIN_NAME] ho"
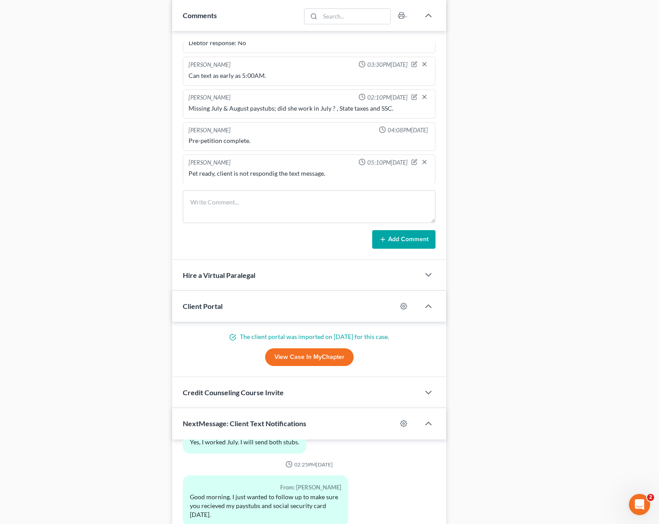
scroll to position [762, 0]
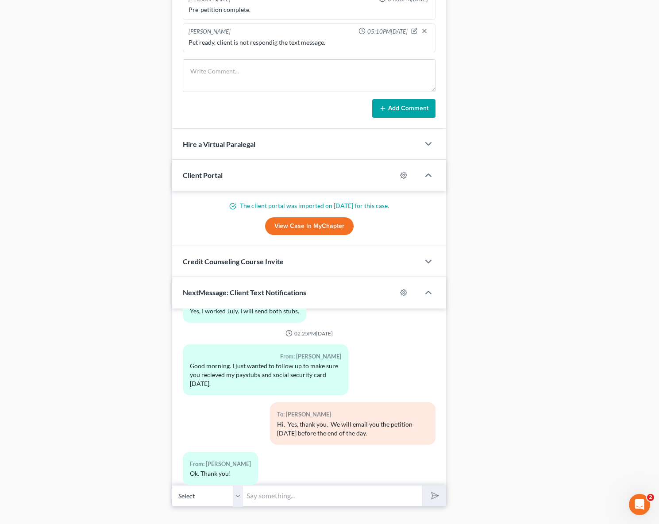
click at [259, 485] on input "text" at bounding box center [332, 496] width 179 height 22
type input "Hi. Just wanted to let you know we emailed you the petition. If you need to mak…"
click at [422, 485] on button "submit" at bounding box center [434, 495] width 24 height 21
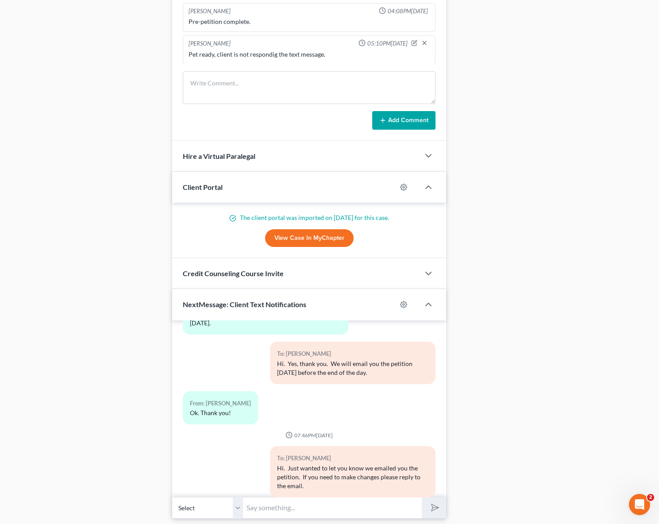
scroll to position [739, 0]
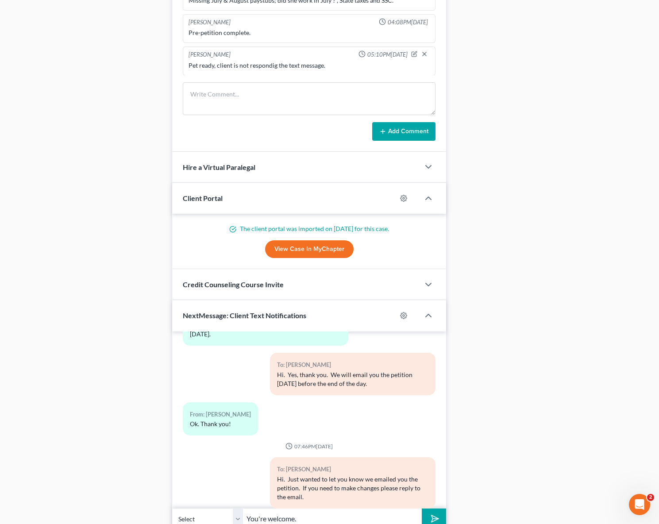
type input "You're welcome."
click at [422, 508] on button "submit" at bounding box center [434, 518] width 24 height 21
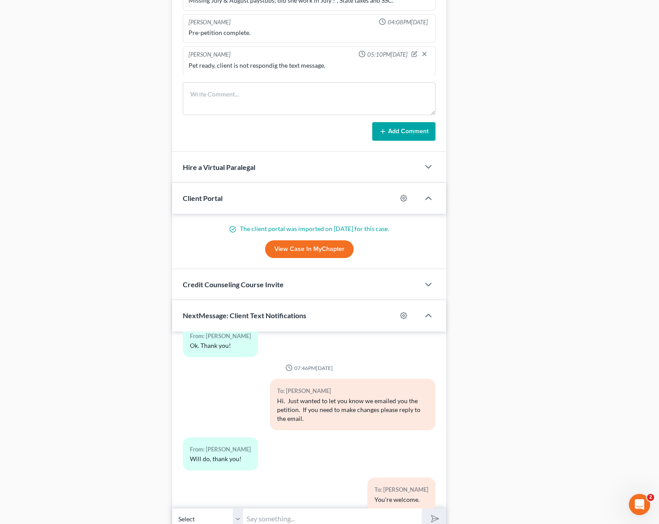
scroll to position [2552, 0]
